Goal: Navigation & Orientation: Find specific page/section

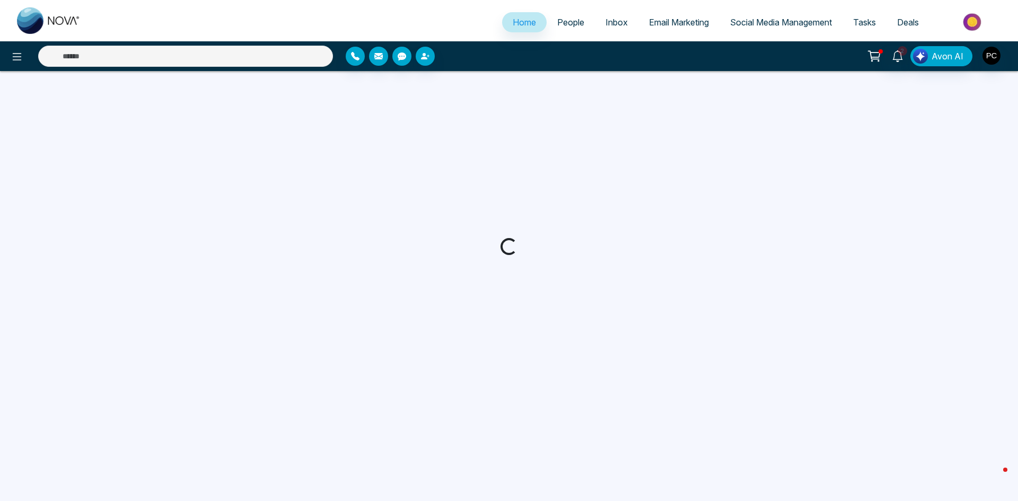
select select "*"
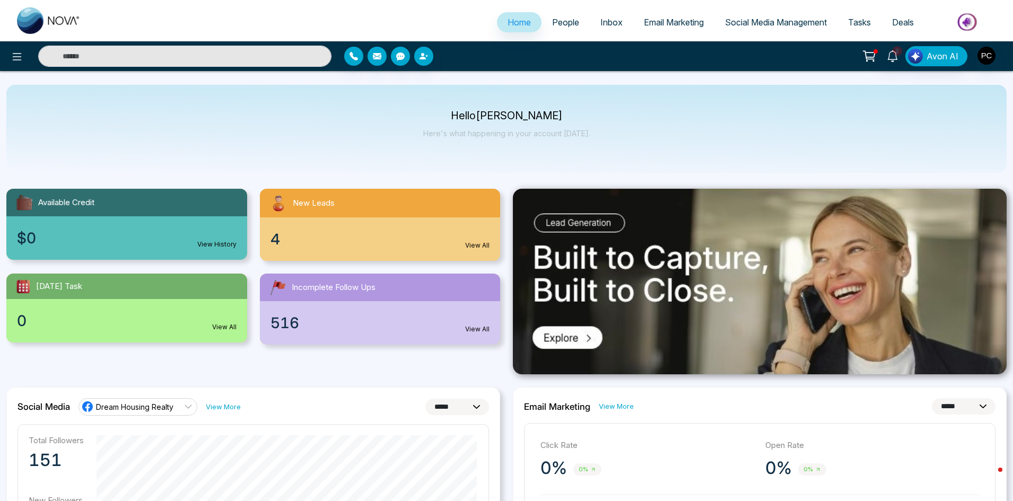
click at [321, 246] on div "4 View All" at bounding box center [380, 238] width 241 height 43
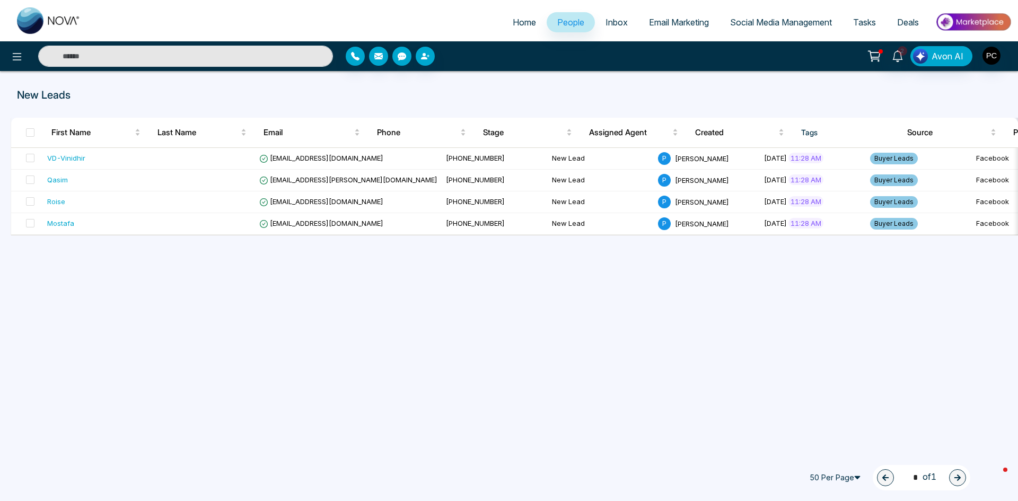
click at [512, 31] on link "Home" at bounding box center [524, 22] width 45 height 20
select select "*"
